Goal: Transaction & Acquisition: Book appointment/travel/reservation

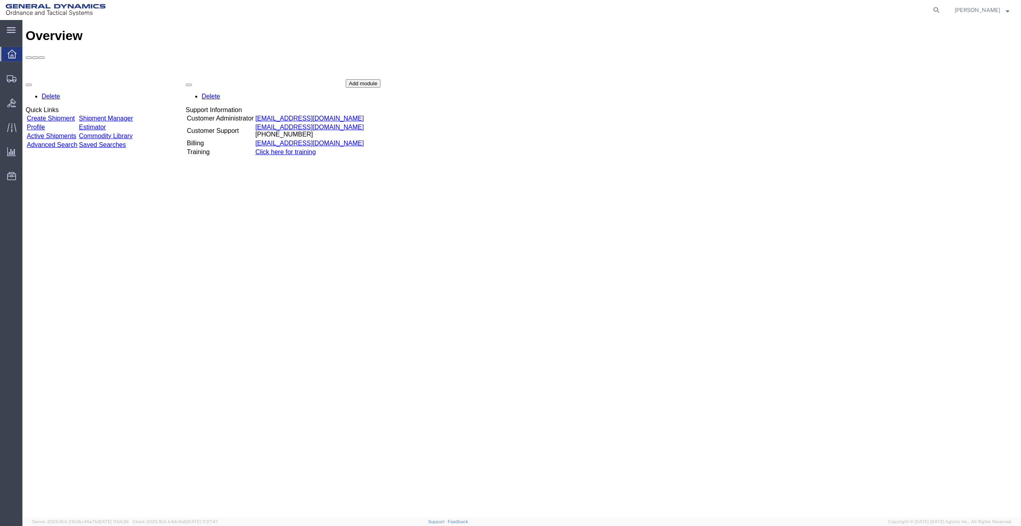
click at [75, 115] on link "Create Shipment" at bounding box center [51, 118] width 48 height 7
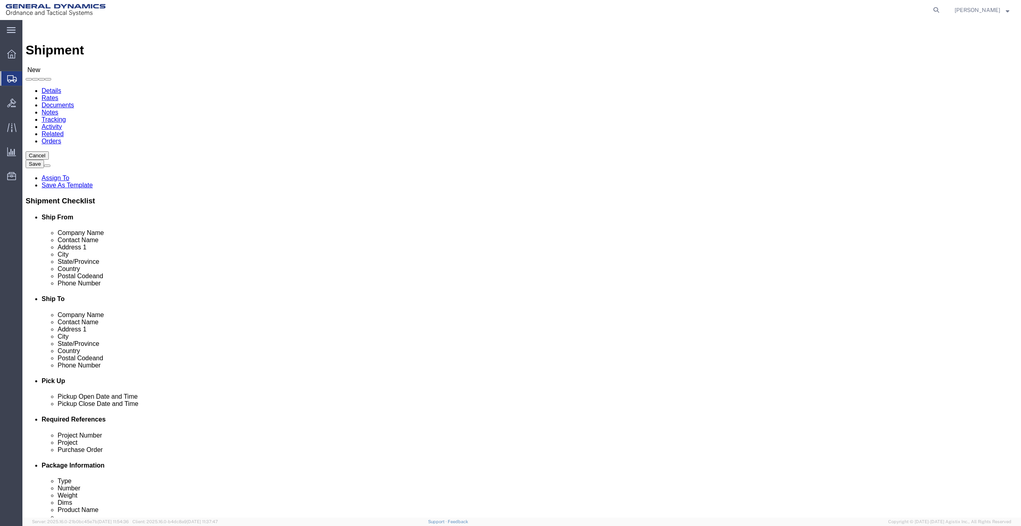
select select
select select "MYPROFILE"
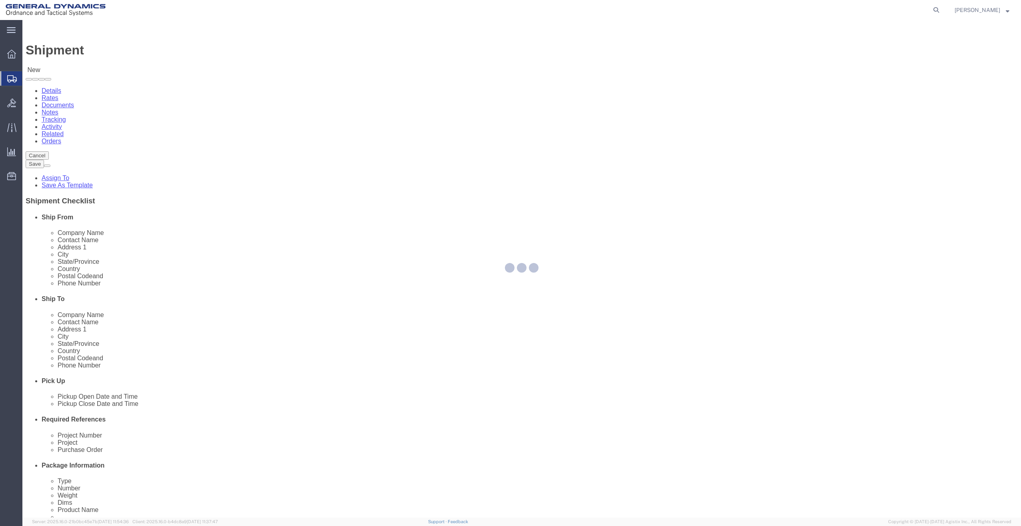
type input "General Dynamics - OTS"
type input "[PERSON_NAME]"
type input "[STREET_ADDRESS]"
type input "SACO"
type input "04072"
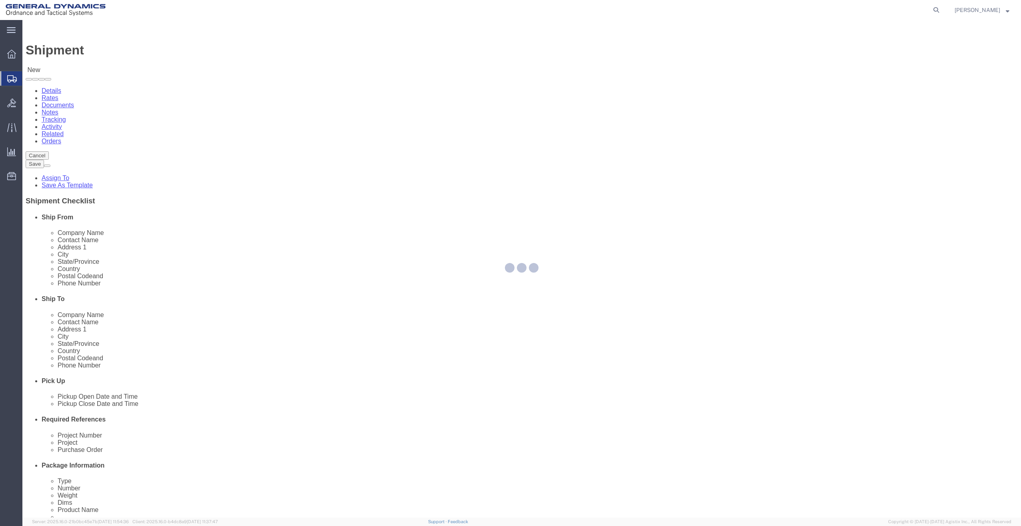
type input "[PHONE_NUMBER]"
type input "[PERSON_NAME][EMAIL_ADDRESS][PERSON_NAME][DOMAIN_NAME]"
checkbox input "true"
select select "ME"
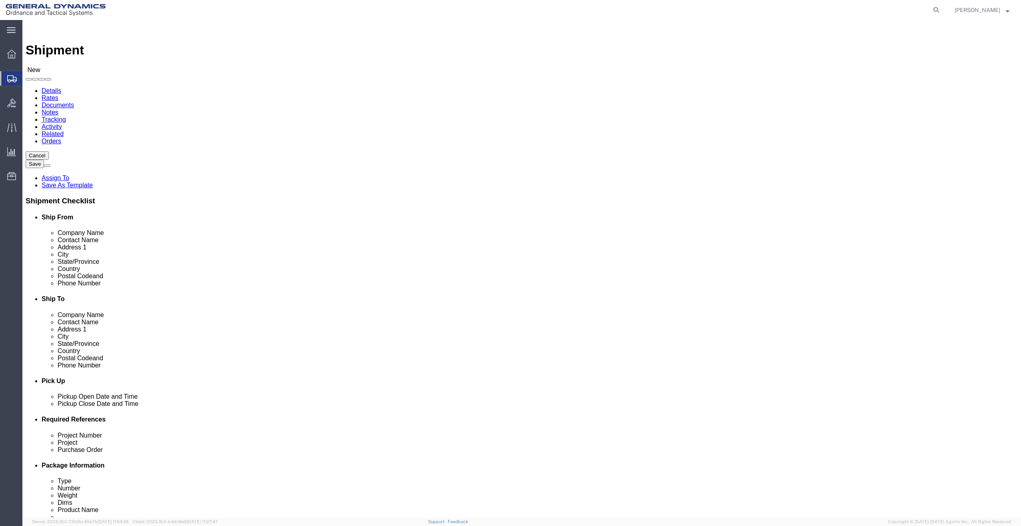
click input "text"
type input "[PERSON_NAME]"
click p "- GENERAL DYNAMICS OTS VT - ([PERSON_NAME]) [STREET_ADDRESS][PERSON_NAME][PERSO…"
select select
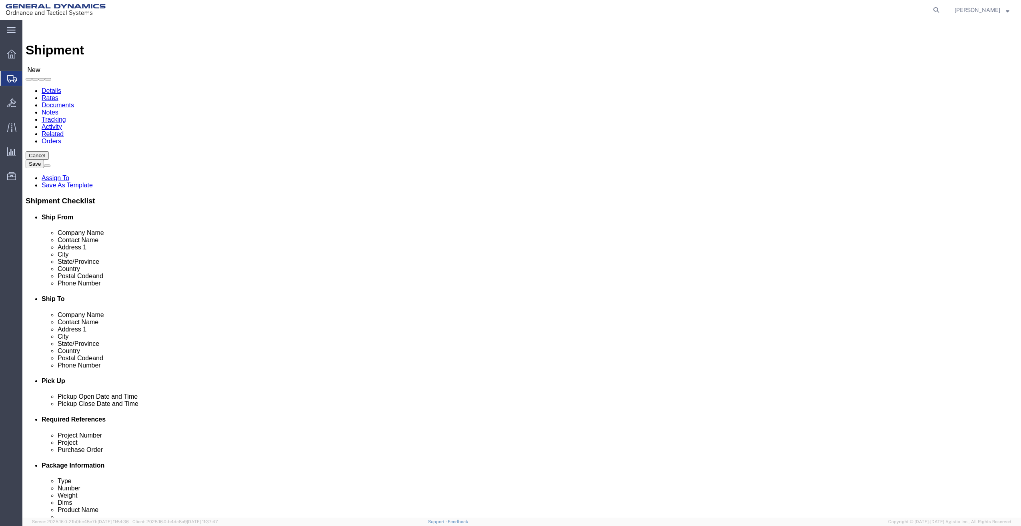
type input "GENERAL DYNAMICS OTS VT"
type input "[PERSON_NAME]"
type input "[STREET_ADDRESS][PERSON_NAME][PERSON_NAME]"
type input "JERICHO"
type input "05465"
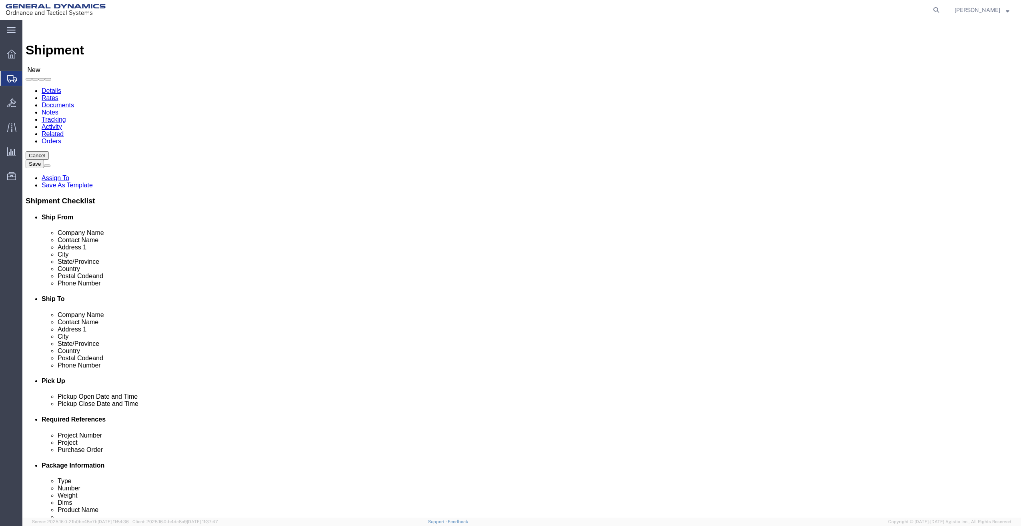
type input "8027344972"
select select "VT"
type input "[PERSON_NAME]"
click input "GENERAL DYNAMICS OTS VT"
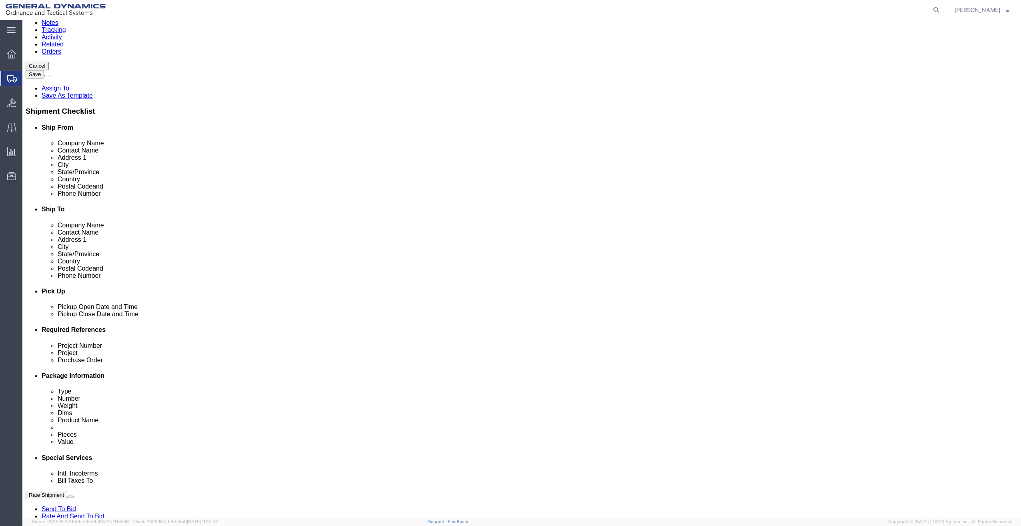
scroll to position [120, 0]
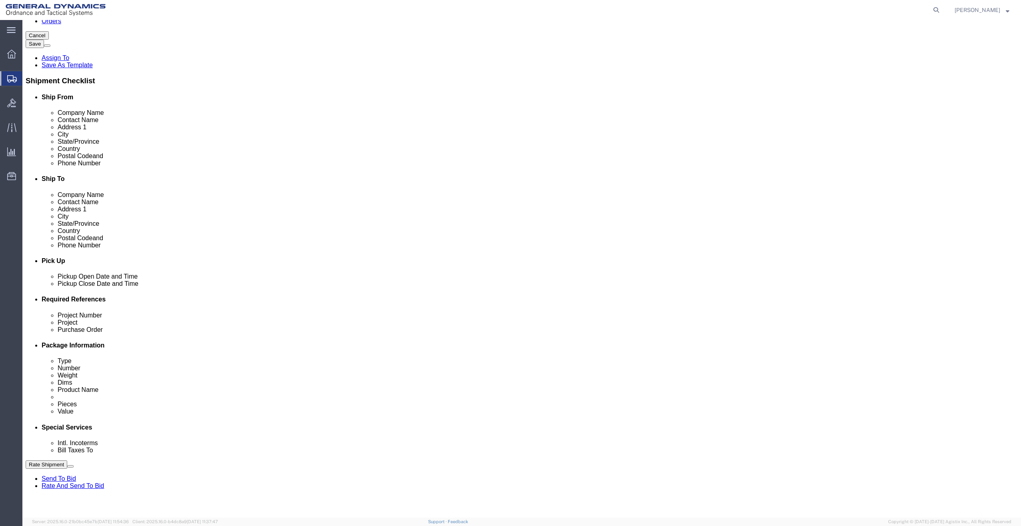
type input "GENERAL DYNAMICS OTS VT EAFR"
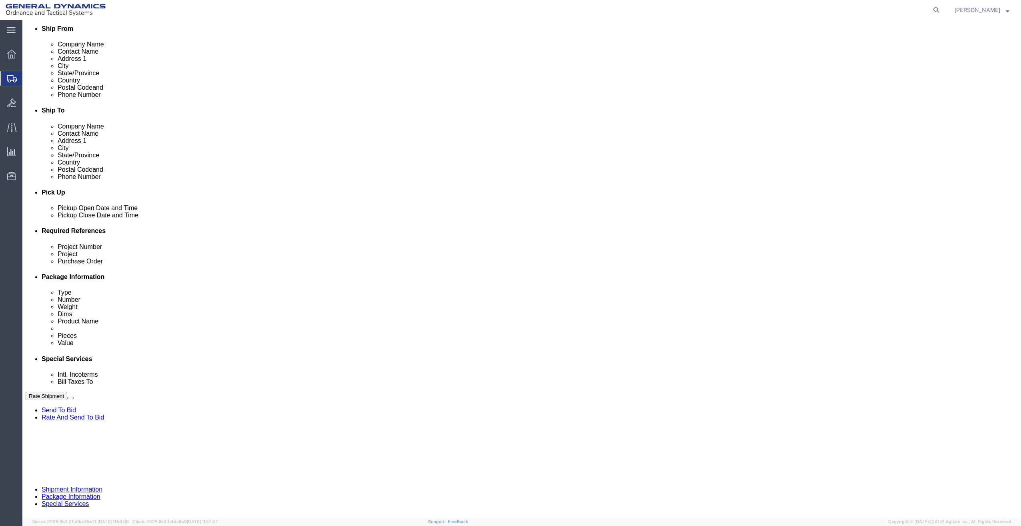
scroll to position [190, 0]
click input "text"
type input "6556944 21100295 3000 3002"
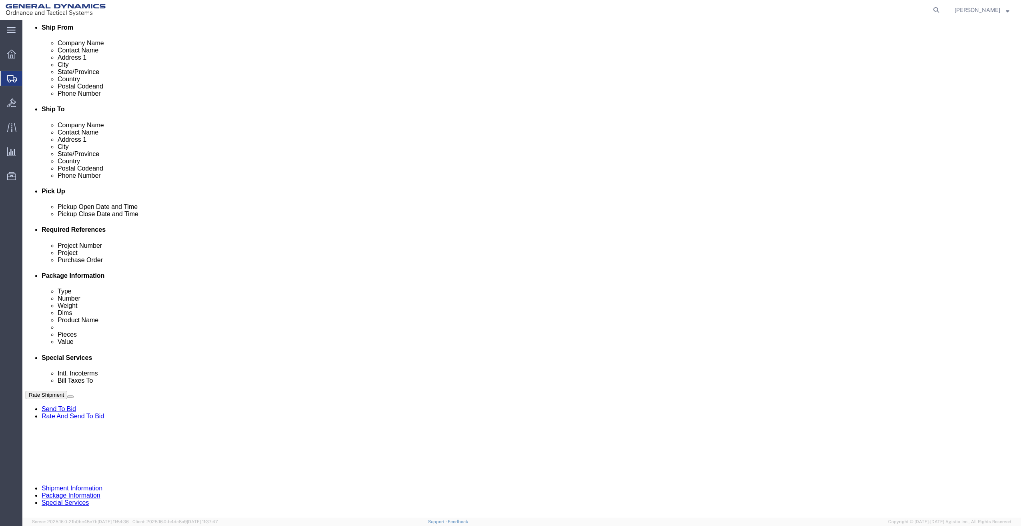
scroll to position [0, 0]
type input "."
click button "Continue"
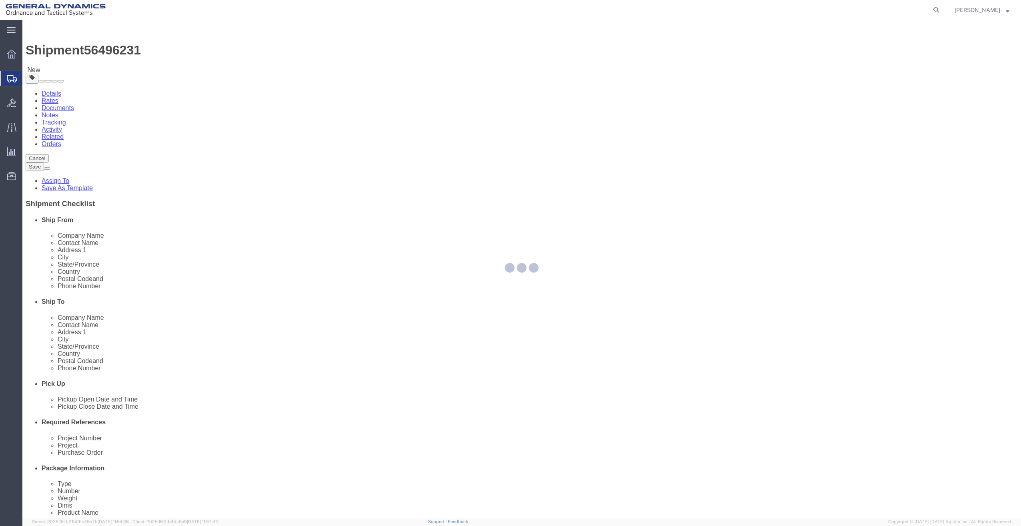
select select "CBOX"
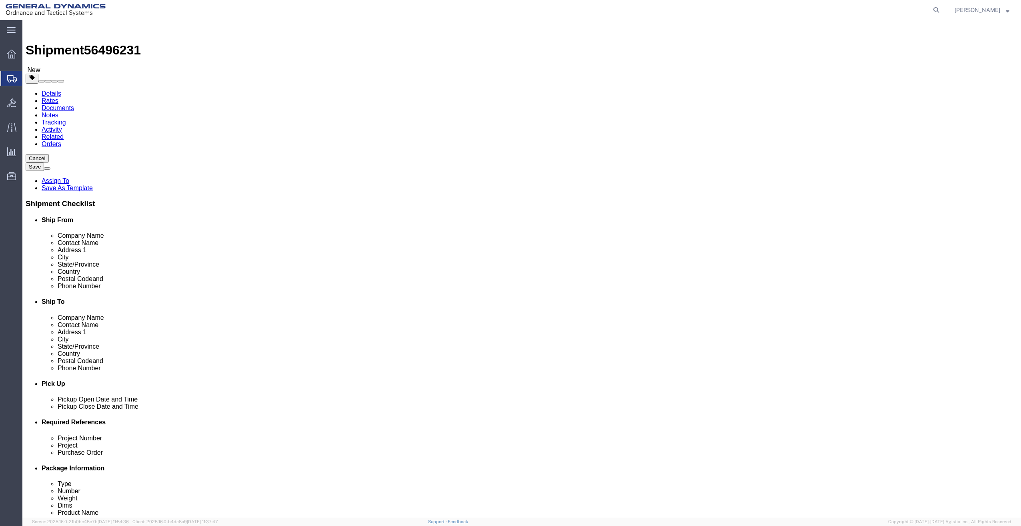
click select "Select Bale(s) Basket(s) Bolt(s) Bottle(s) Buckets Bulk Bundle(s) Can(s) Cardbo…"
drag, startPoint x: 163, startPoint y: 157, endPoint x: 117, endPoint y: 173, distance: 48.2
click div "Package Type Select Bale(s) Basket(s) Bolt(s) Bottle(s) Buckets Bulk Bundle(s) …"
type input "2"
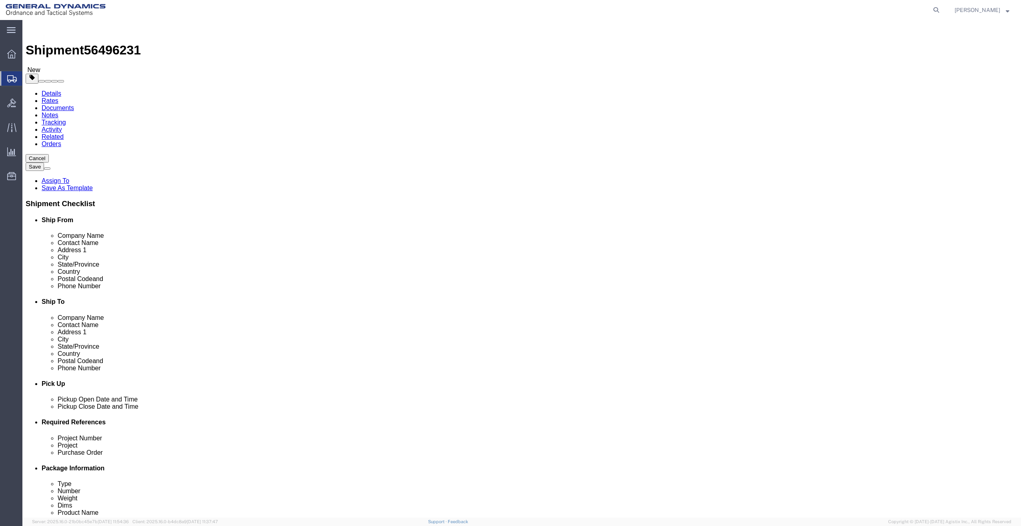
click input "text"
type input "27"
type input "20"
type input "16"
type input "70"
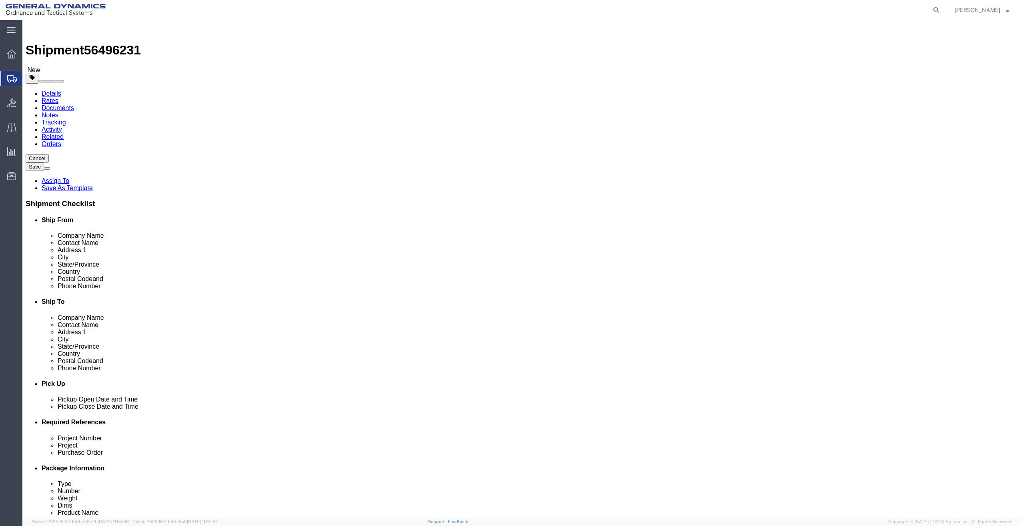
click link "Add Content"
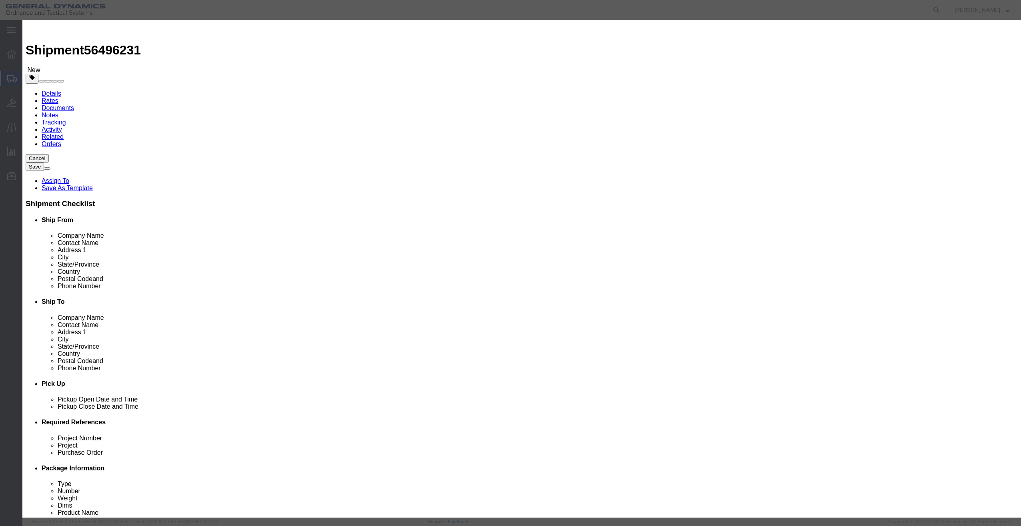
click input "text"
type input "Hydrive"
type input "2"
select select "USD"
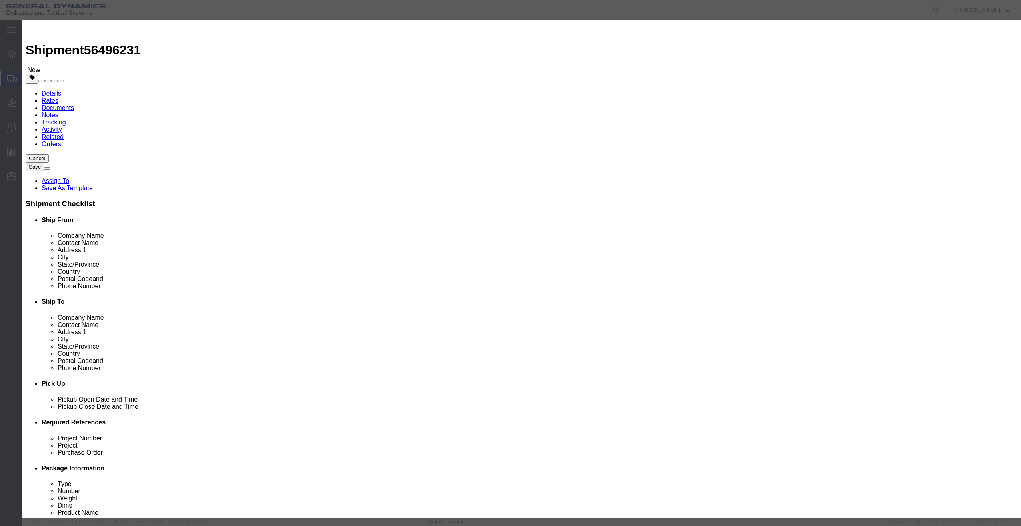
click select "Select 50 55 60 65 70 85 92.5 100 125 175 250 300 400"
select select "100"
click select "Select 50 55 60 65 70 85 92.5 100 125 175 250 300 400"
click button "Save & Close"
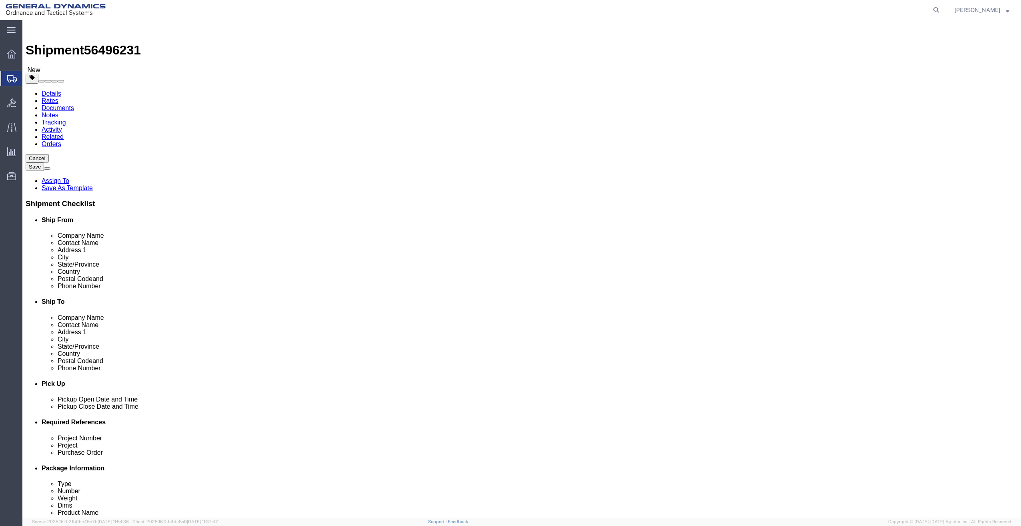
click button "Continue"
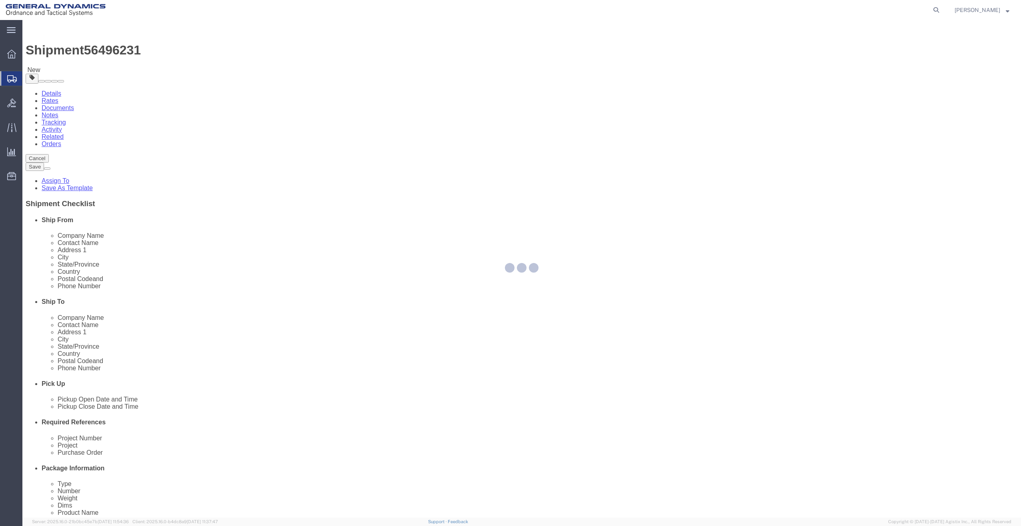
select select
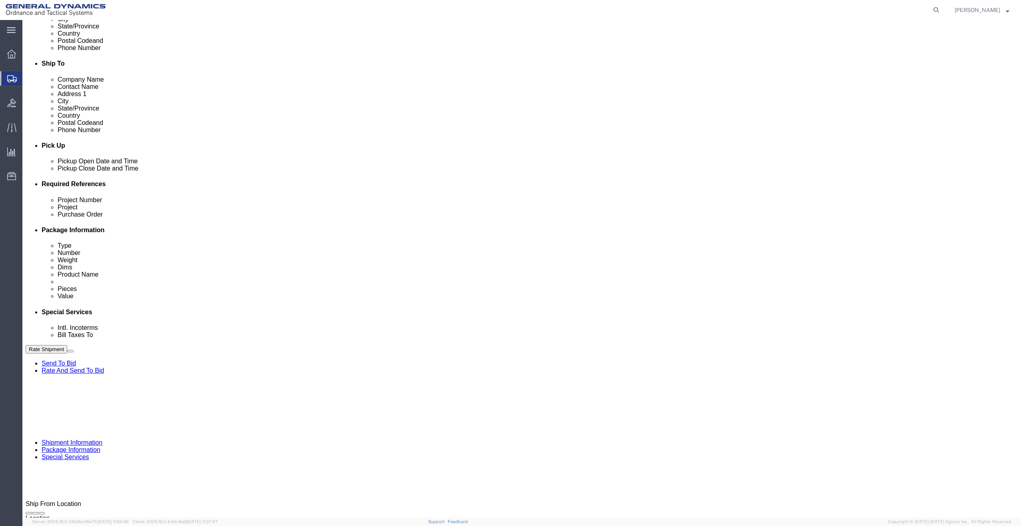
scroll to position [240, 0]
click button "Rate Shipment"
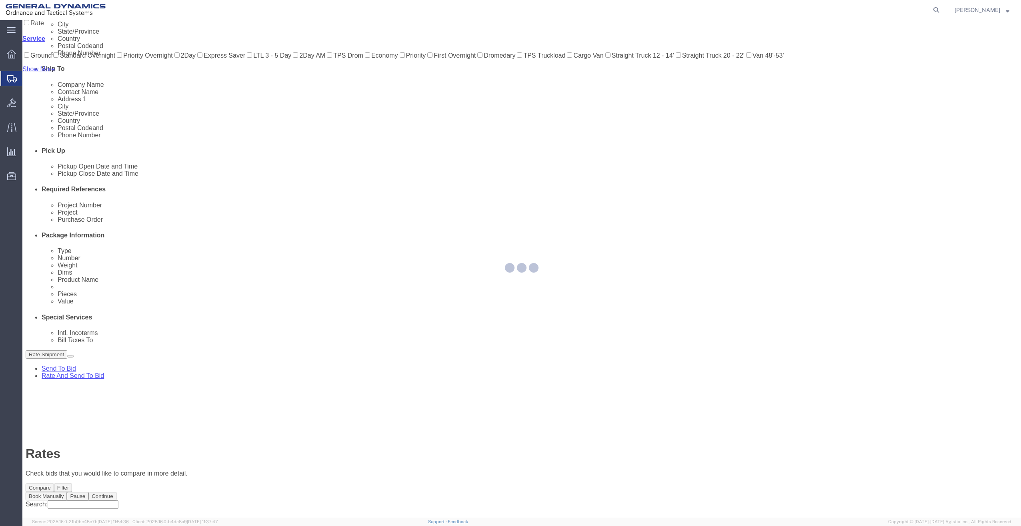
scroll to position [0, 0]
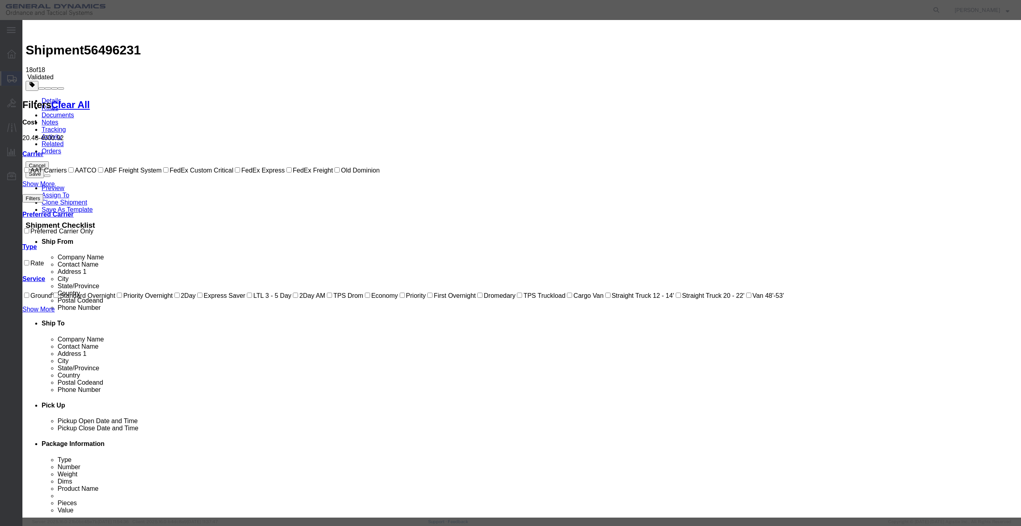
select select "22953"
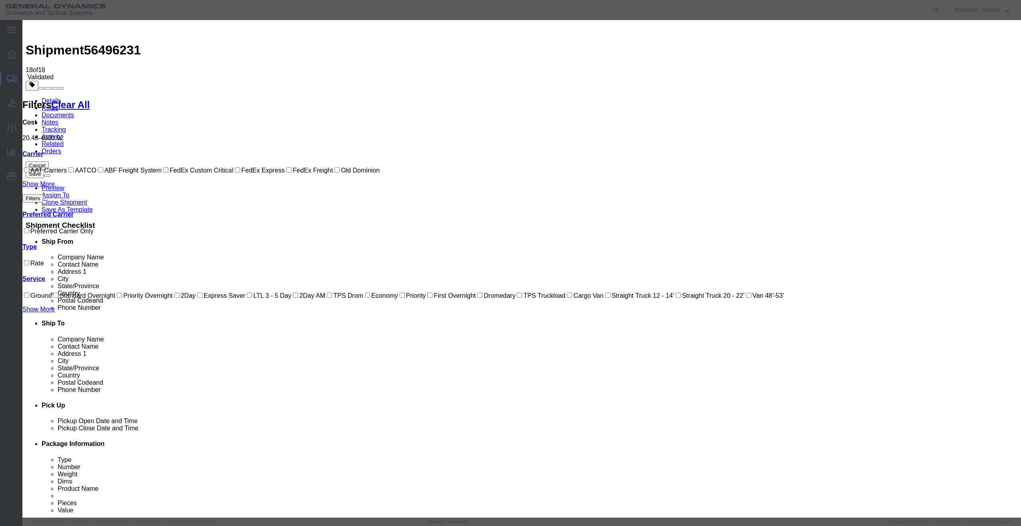
select select "42482"
checkbox input "true"
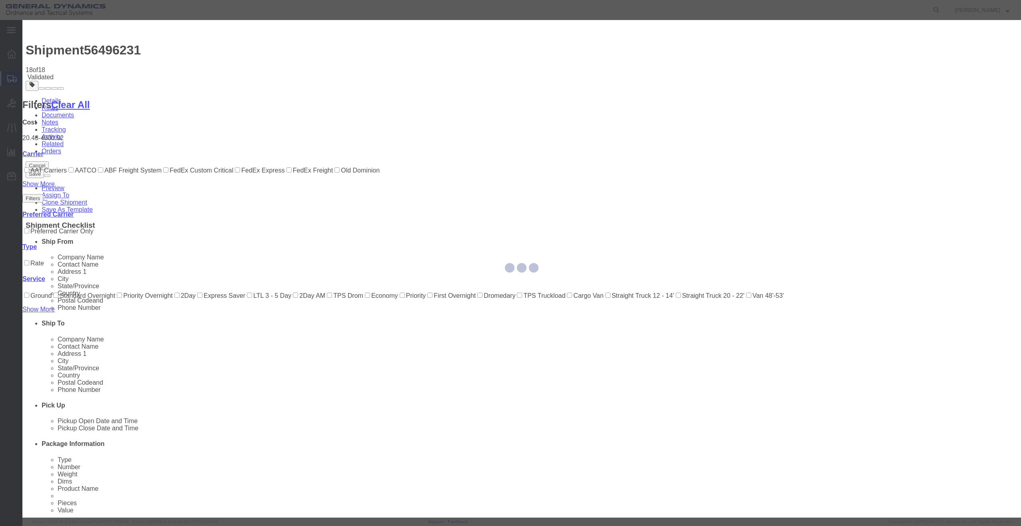
type input "[PERSON_NAME]"
type input "[PHONE_NUMBER]"
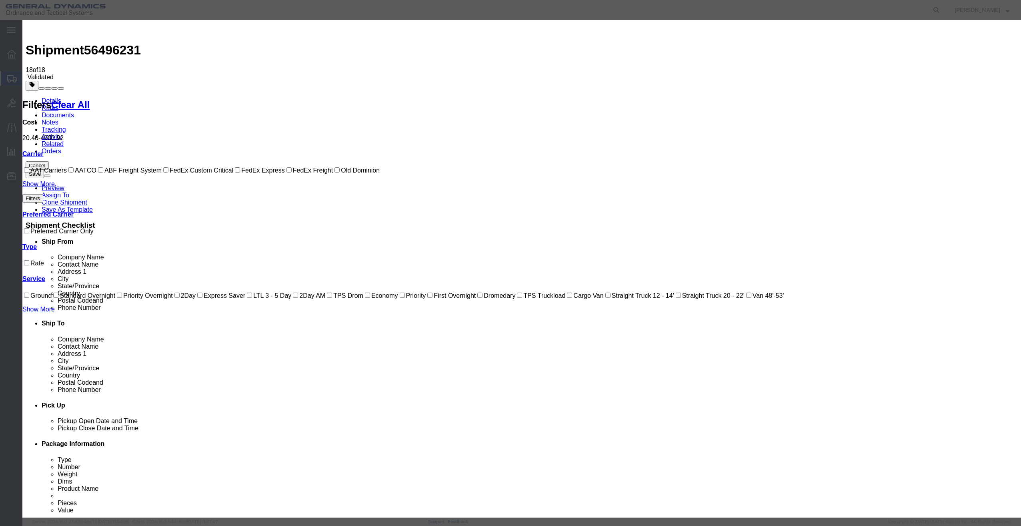
type input "VDS08142025"
